Goal: Find specific page/section: Find specific page/section

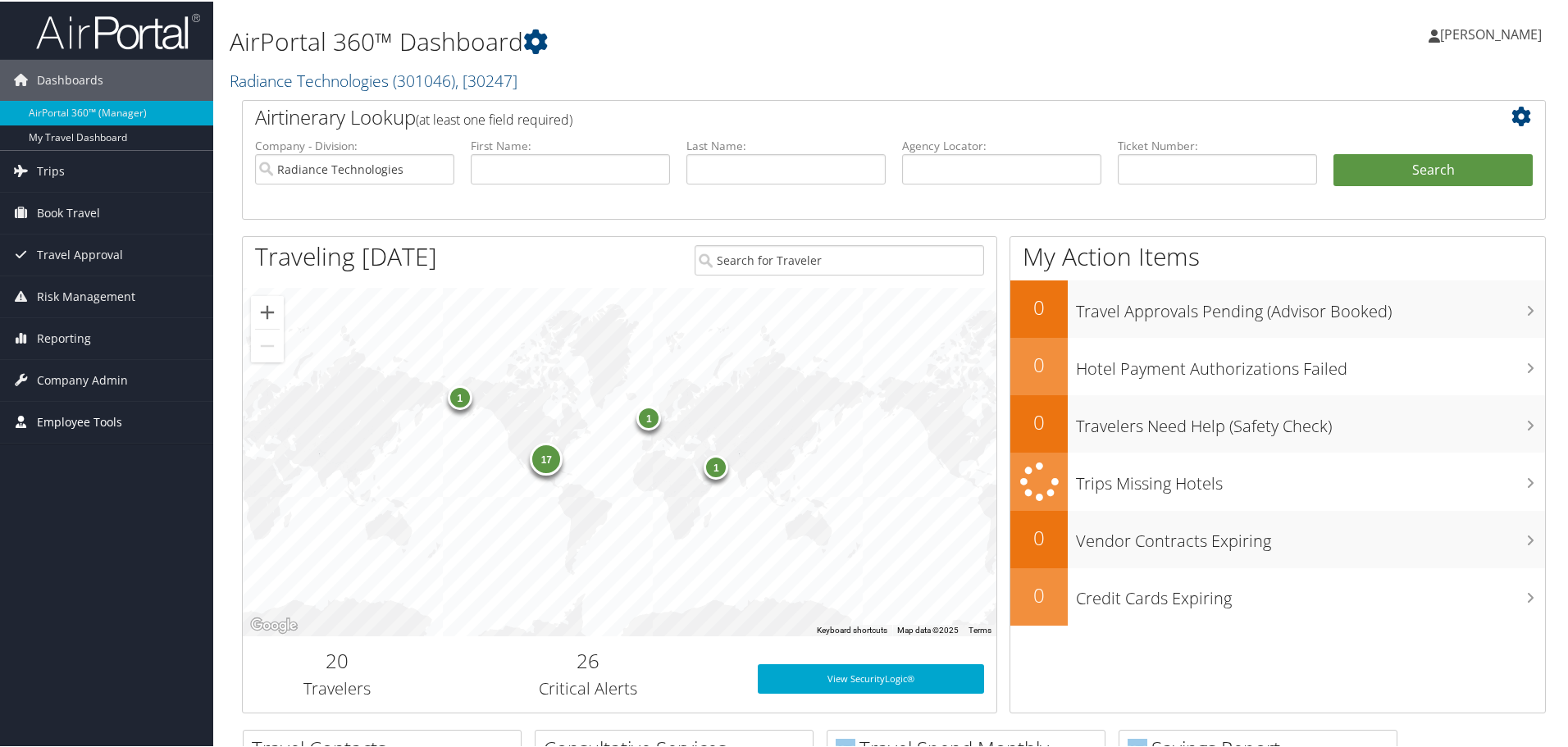
click at [67, 417] on span "Employee Tools" at bounding box center [80, 420] width 86 height 41
click at [99, 382] on span "Company Admin" at bounding box center [82, 378] width 91 height 41
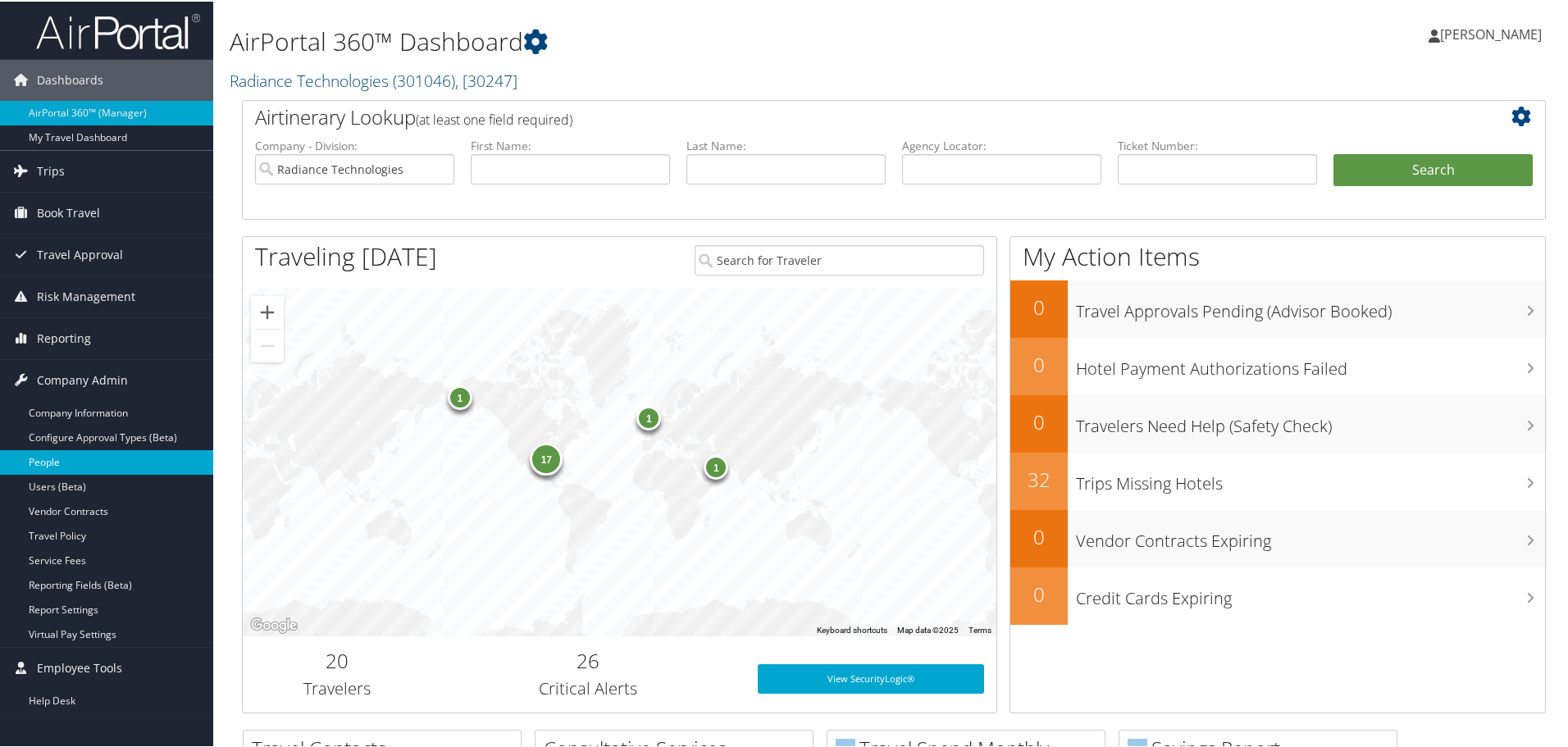
click at [46, 461] on link "People" at bounding box center [107, 460] width 213 height 24
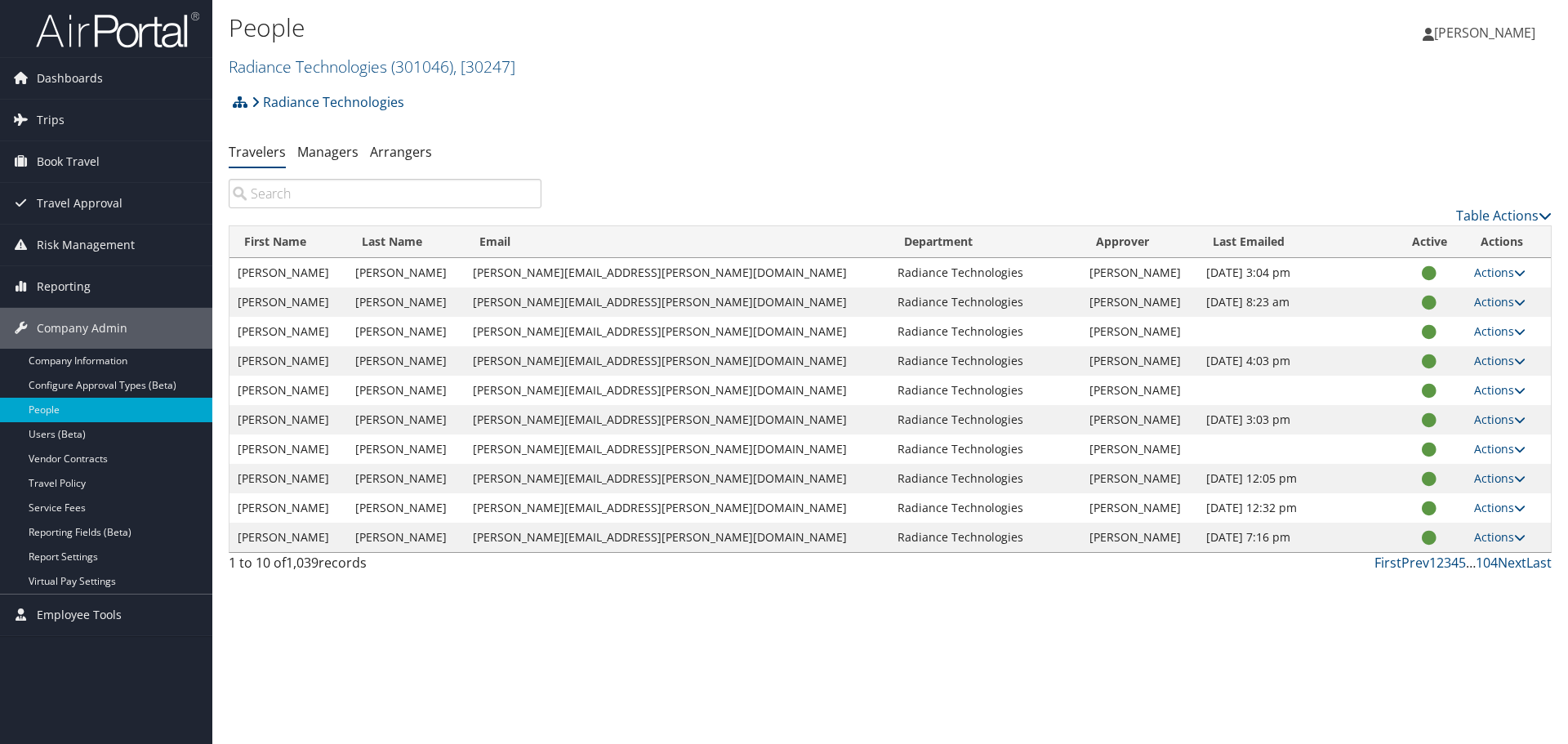
click at [318, 191] on input "search" at bounding box center [385, 194] width 312 height 30
click at [1514, 272] on icon at bounding box center [1519, 272] width 11 height 11
click at [1438, 326] on link "View Profile" at bounding box center [1437, 325] width 151 height 28
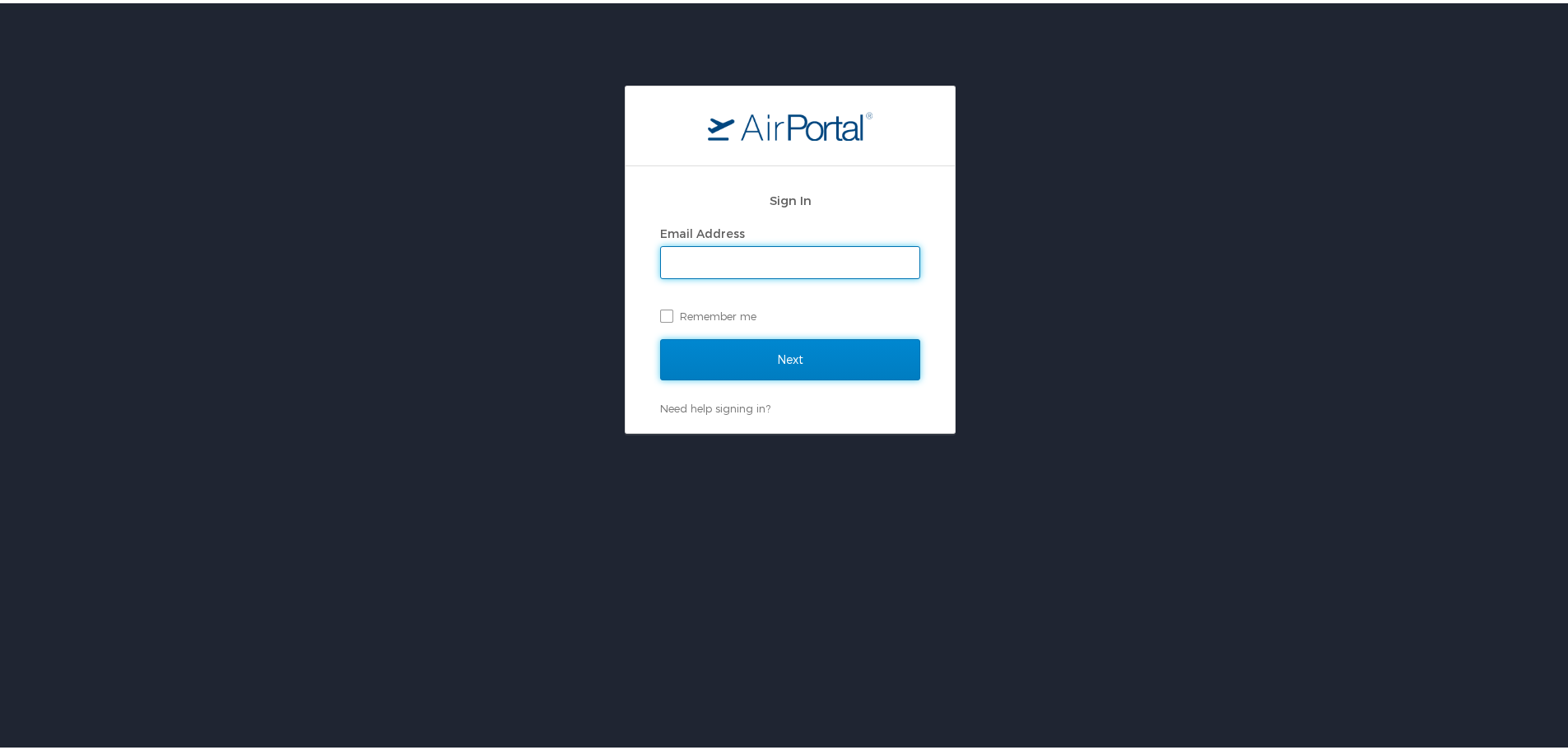
click at [698, 361] on input "Next" at bounding box center [790, 356] width 260 height 41
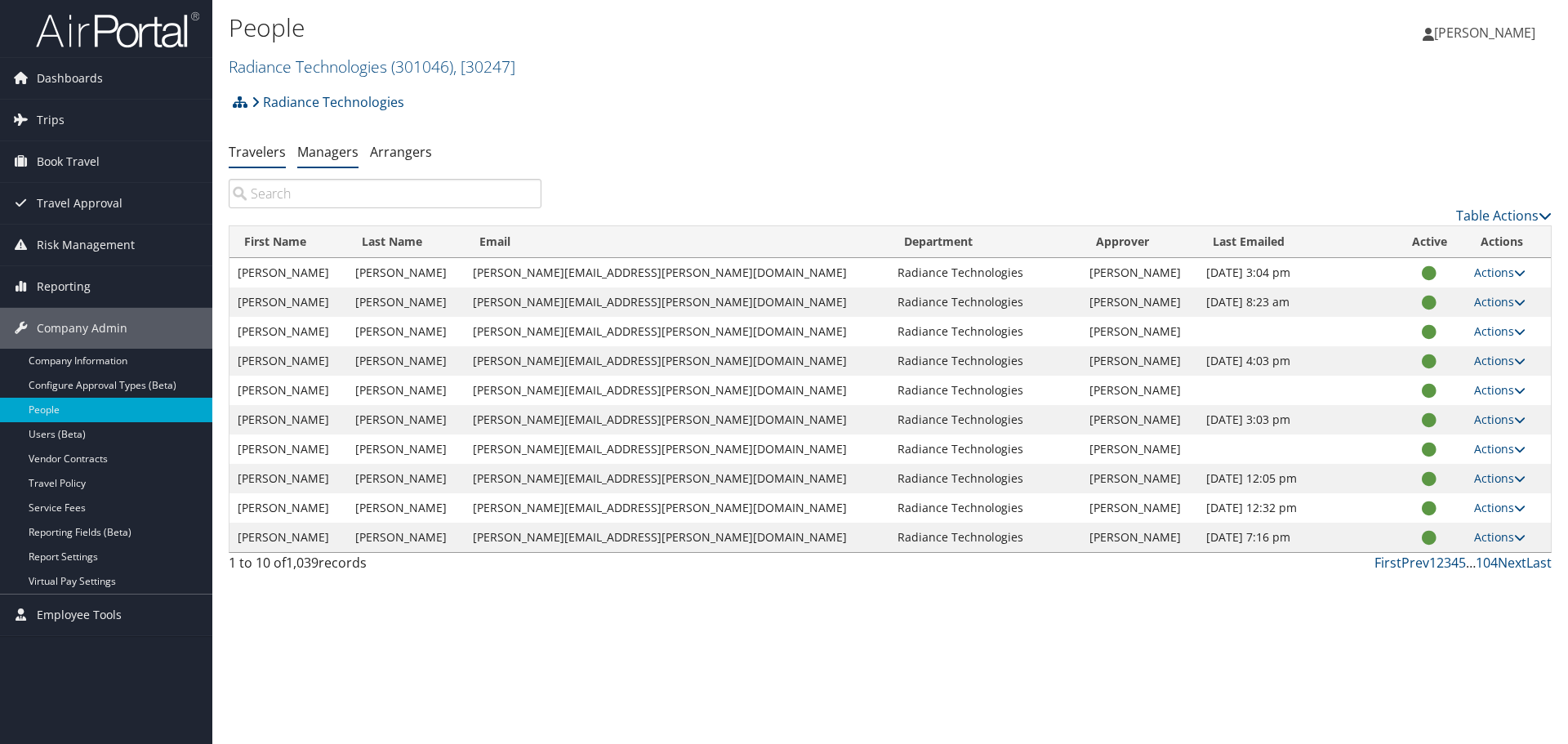
click at [334, 148] on link "Managers" at bounding box center [328, 151] width 61 height 18
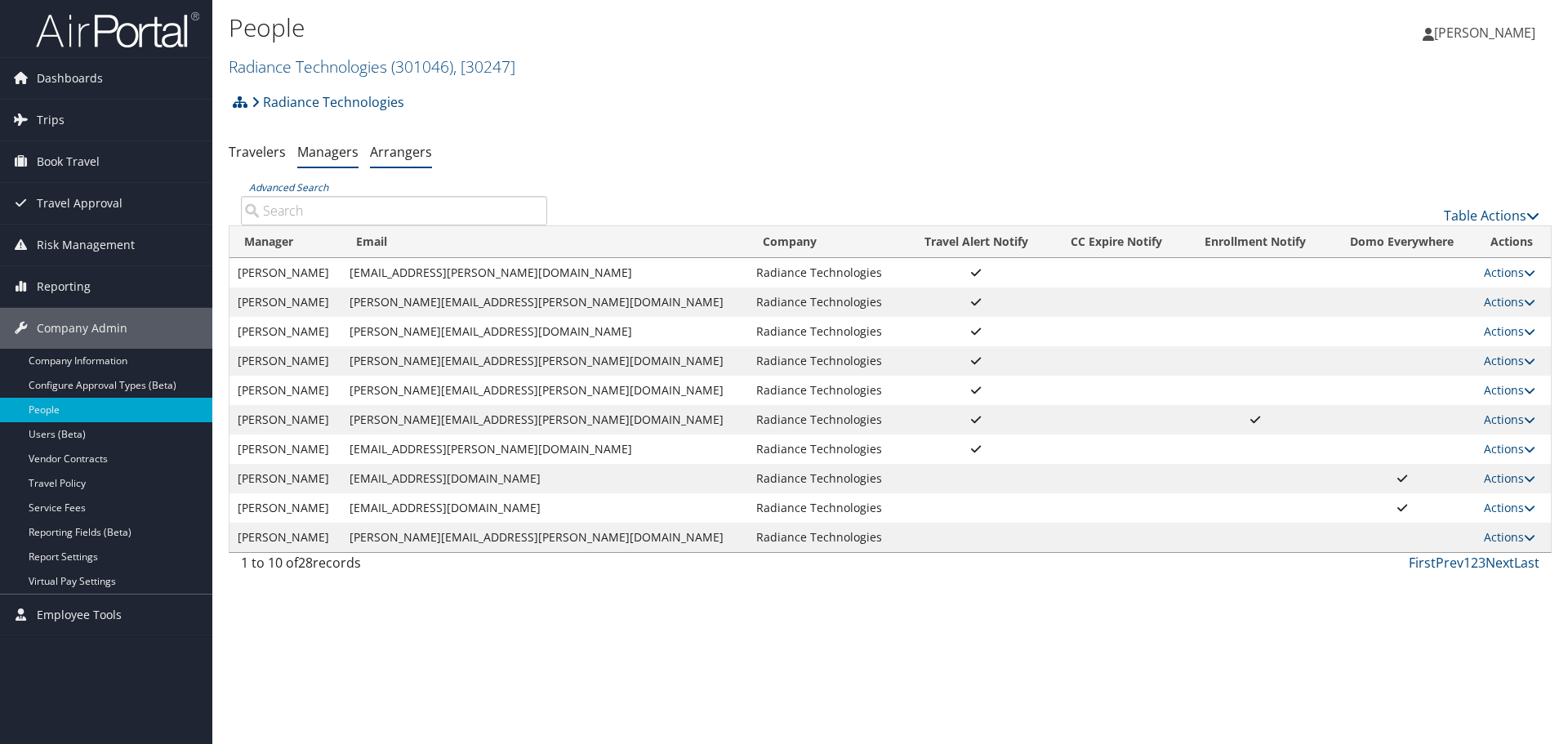
click at [402, 153] on link "Arrangers" at bounding box center [400, 151] width 62 height 18
